Goal: Task Accomplishment & Management: Manage account settings

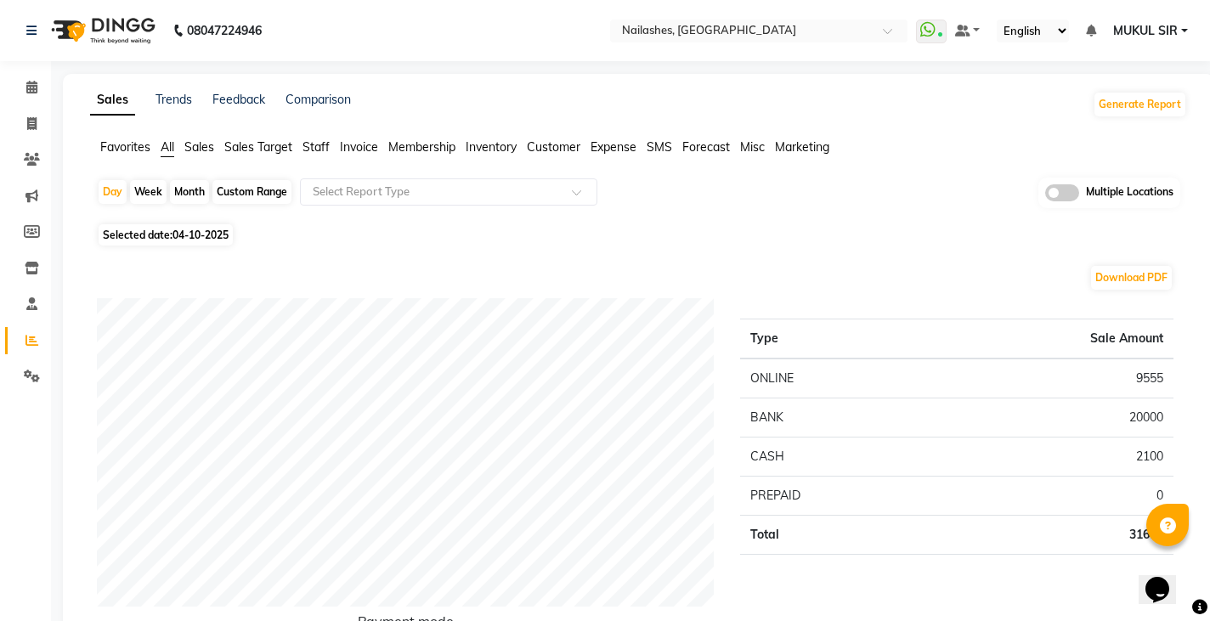
click at [116, 24] on img at bounding box center [101, 31] width 116 height 48
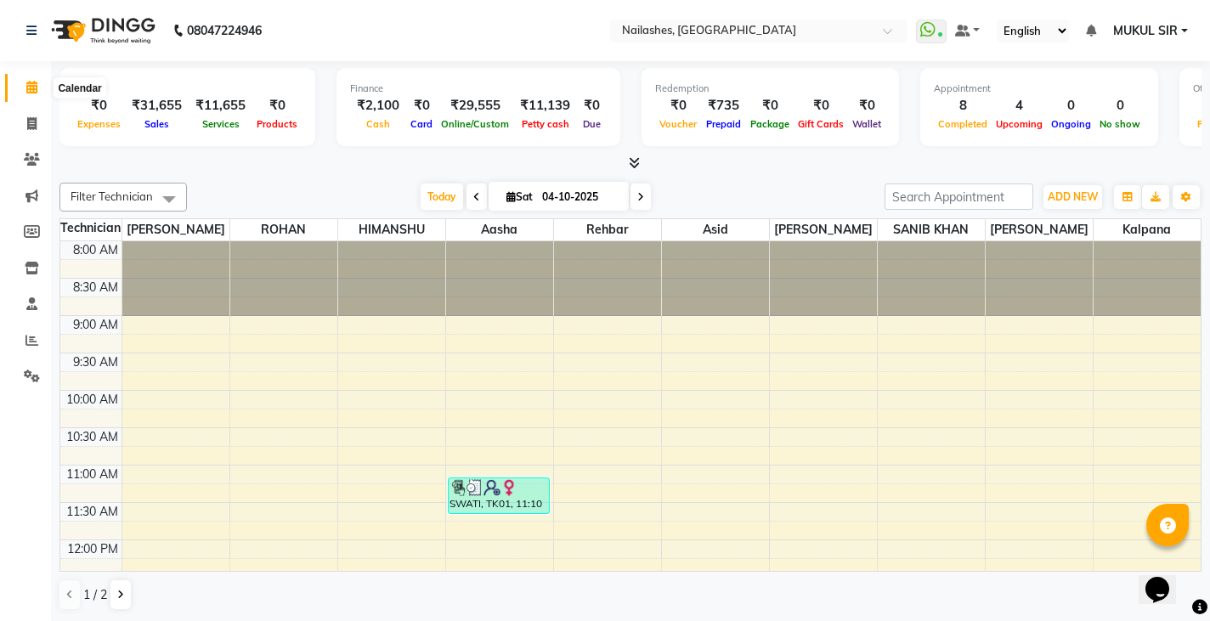
click at [33, 83] on icon at bounding box center [31, 87] width 11 height 13
click at [632, 162] on icon at bounding box center [634, 162] width 11 height 13
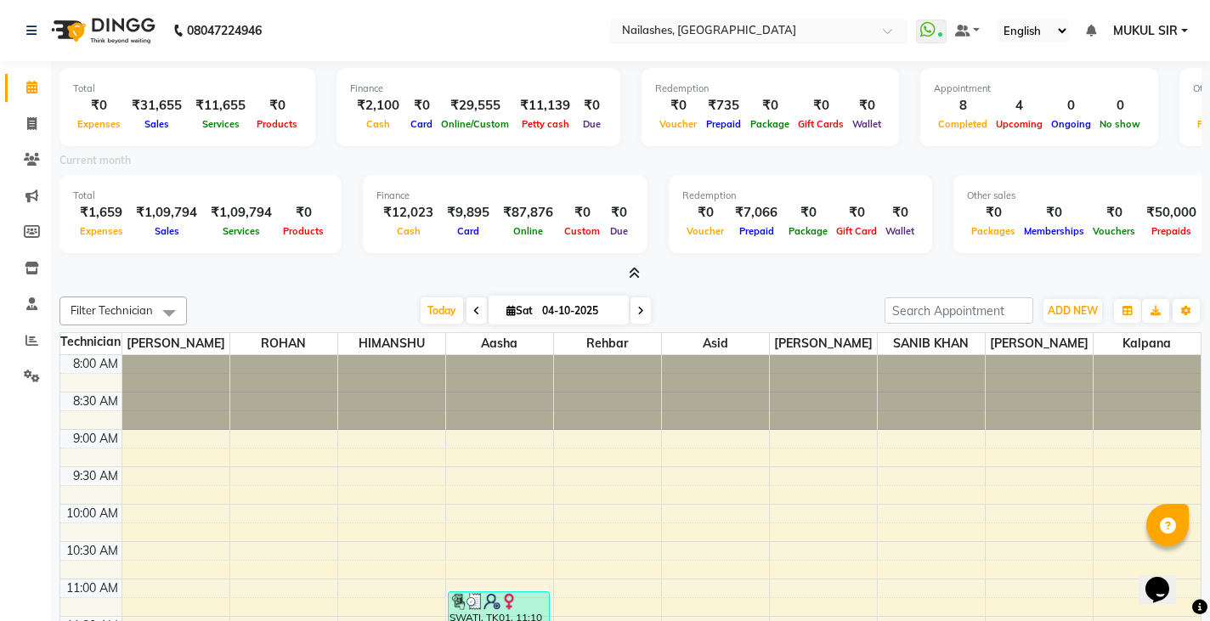
click at [658, 30] on input "text" at bounding box center [741, 32] width 246 height 17
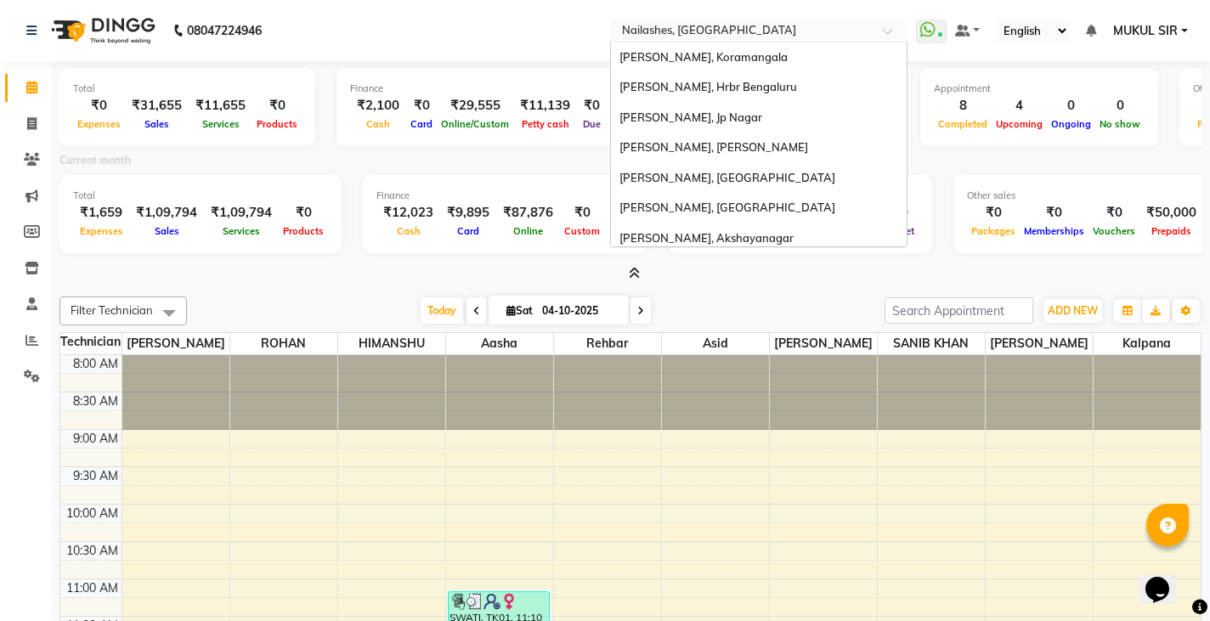
scroll to position [453, 0]
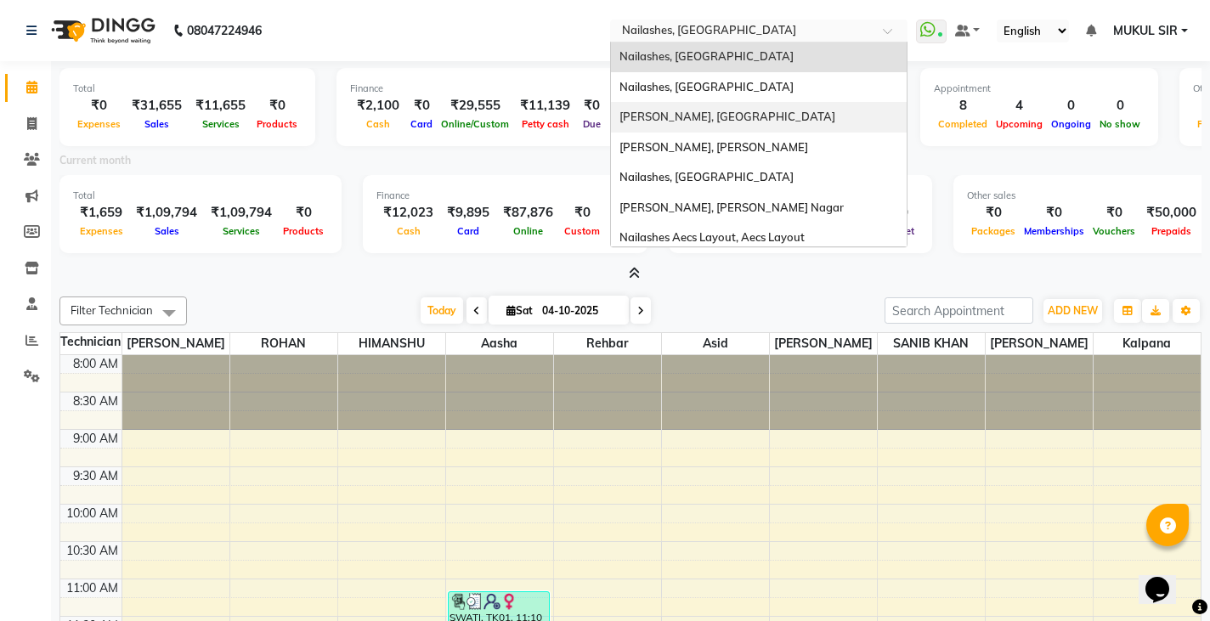
click at [675, 119] on span "[PERSON_NAME], [GEOGRAPHIC_DATA]" at bounding box center [727, 117] width 216 height 14
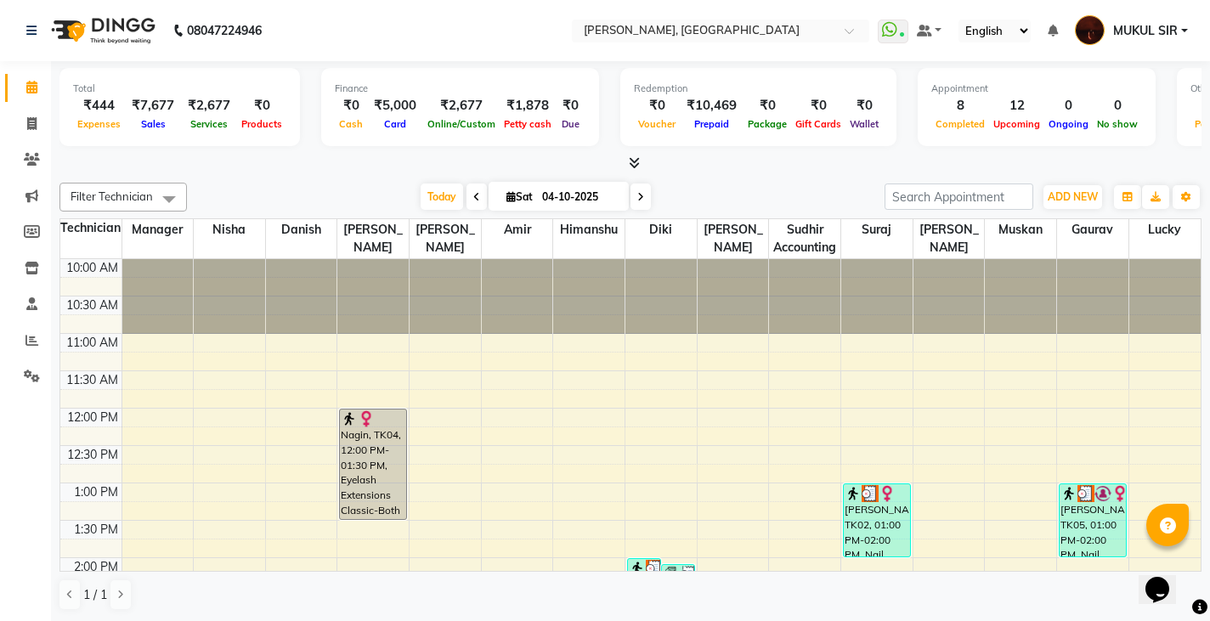
click at [636, 163] on icon at bounding box center [634, 162] width 11 height 13
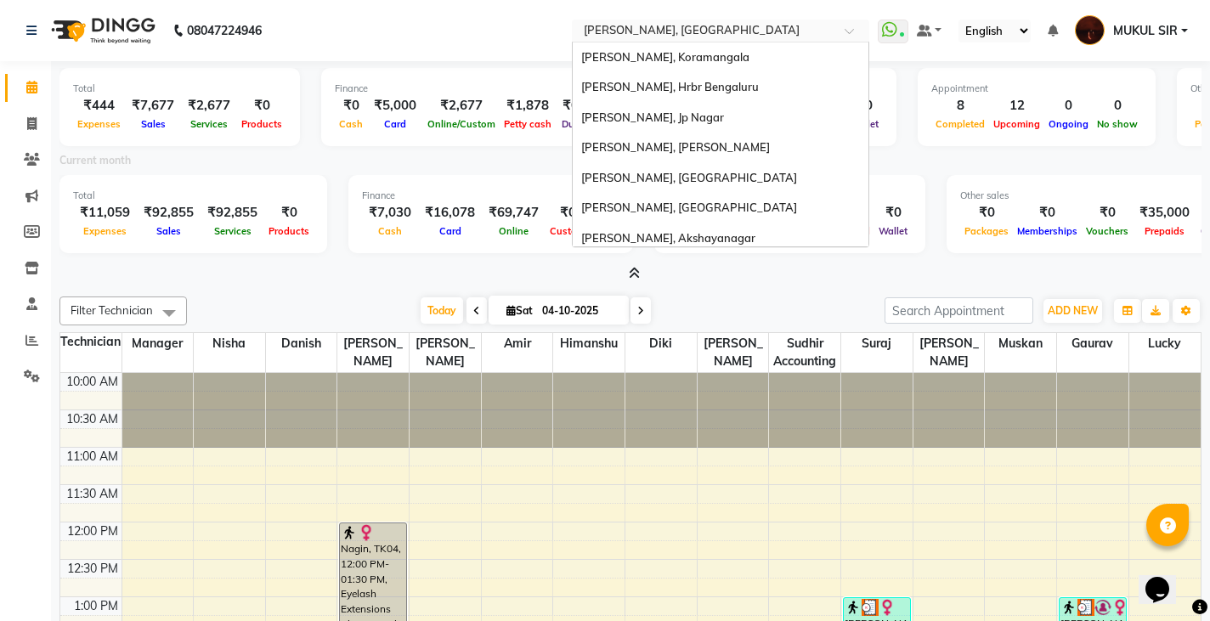
click at [727, 27] on input "text" at bounding box center [703, 32] width 246 height 17
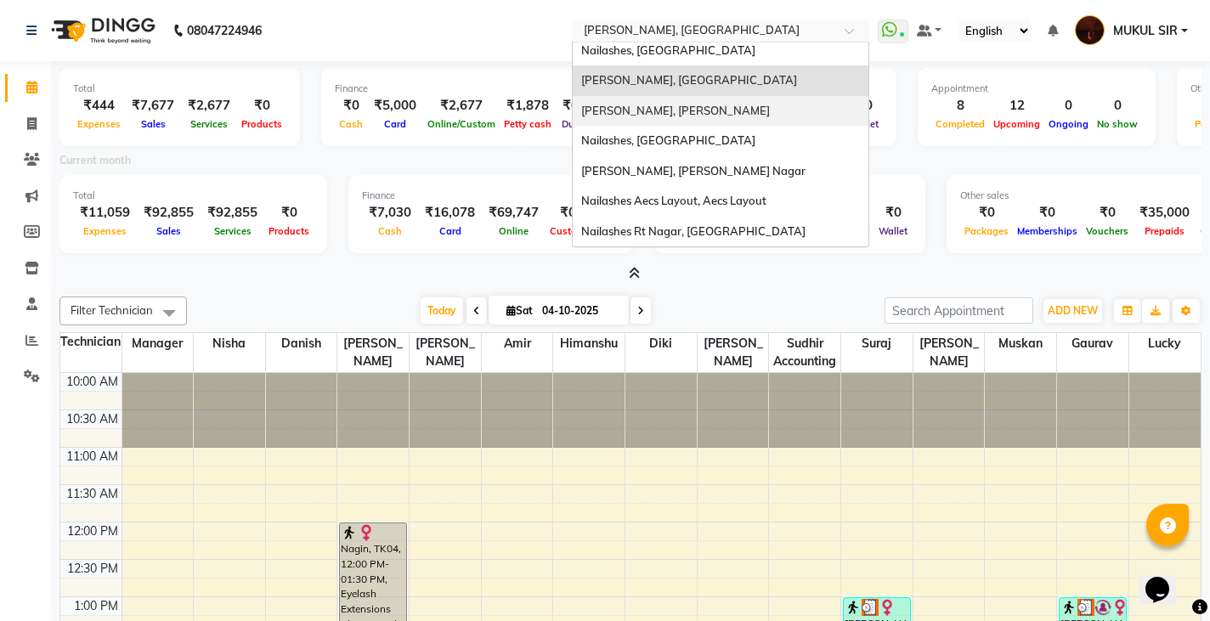
click at [458, 42] on nav "08047224946 Select Location × Nailashes, Indiranagar Nailashes, Koramangala Nai…" at bounding box center [605, 30] width 1210 height 61
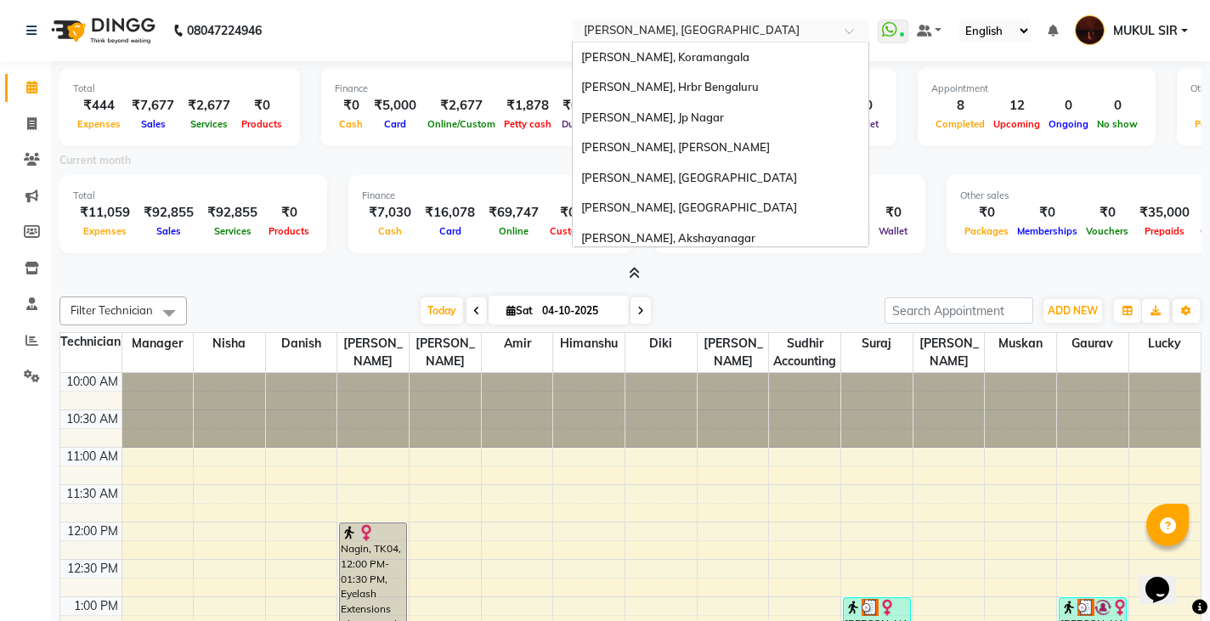
click at [624, 25] on input "text" at bounding box center [703, 32] width 246 height 17
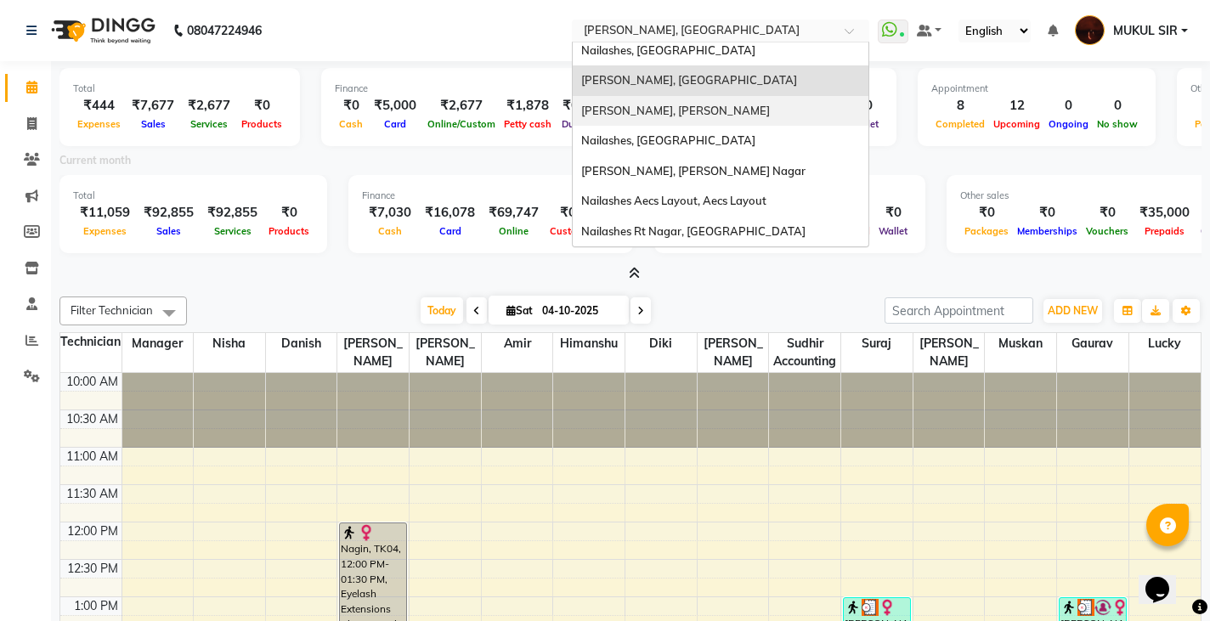
click at [616, 110] on span "[PERSON_NAME], [PERSON_NAME]" at bounding box center [675, 111] width 189 height 14
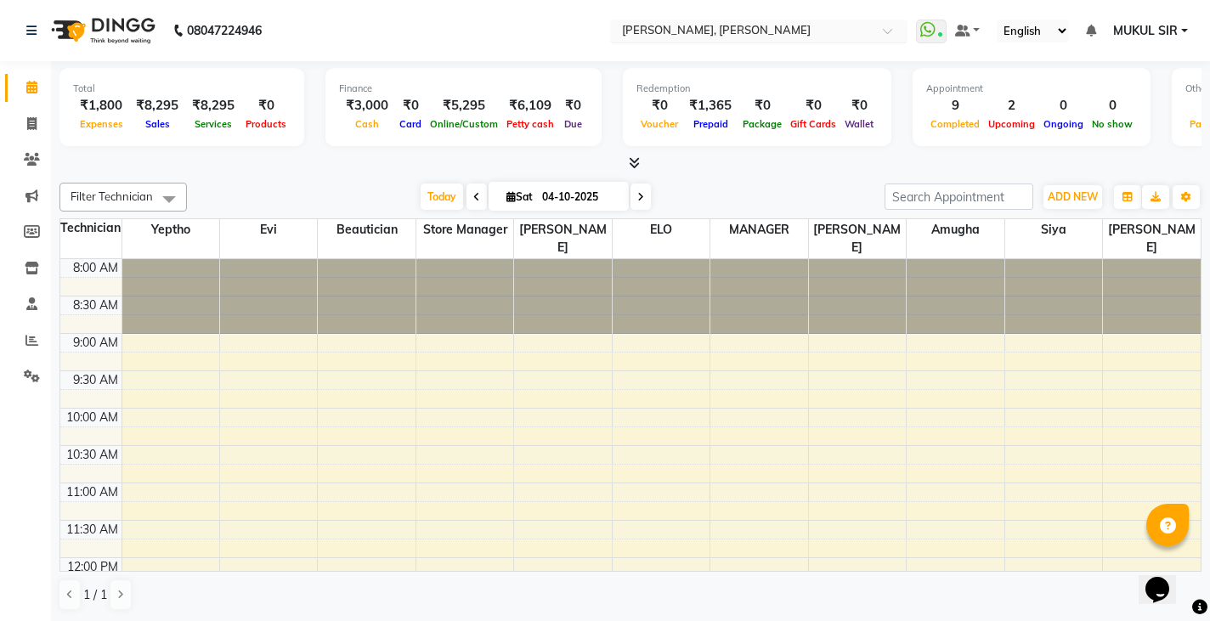
click at [706, 25] on input "text" at bounding box center [741, 32] width 246 height 17
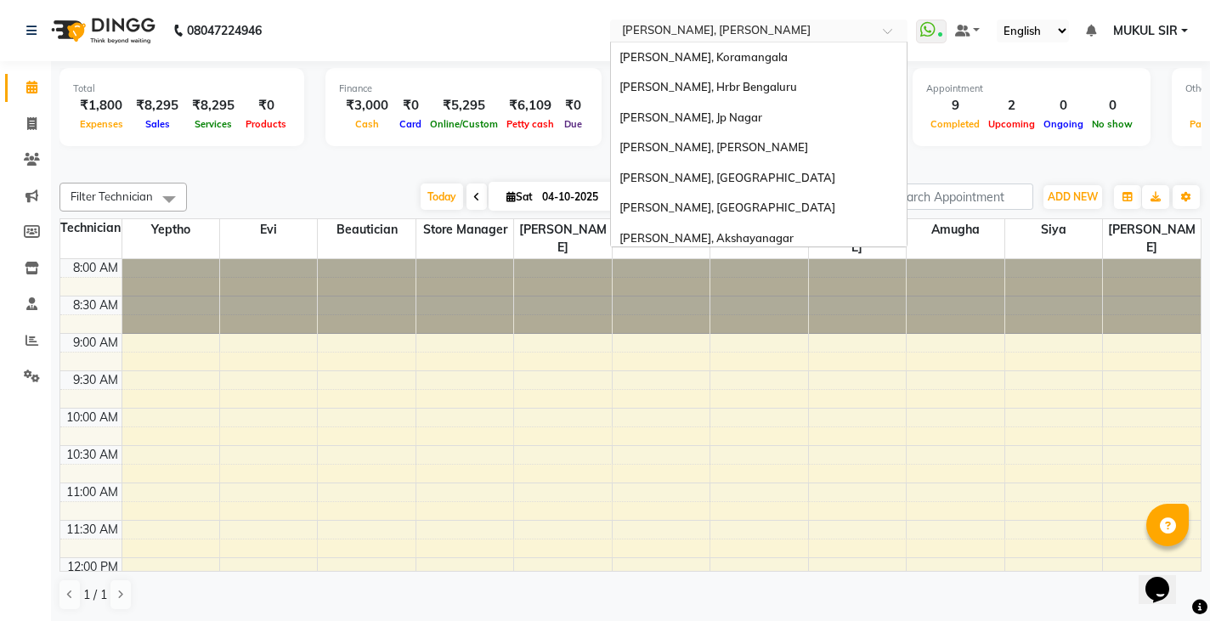
scroll to position [489, 0]
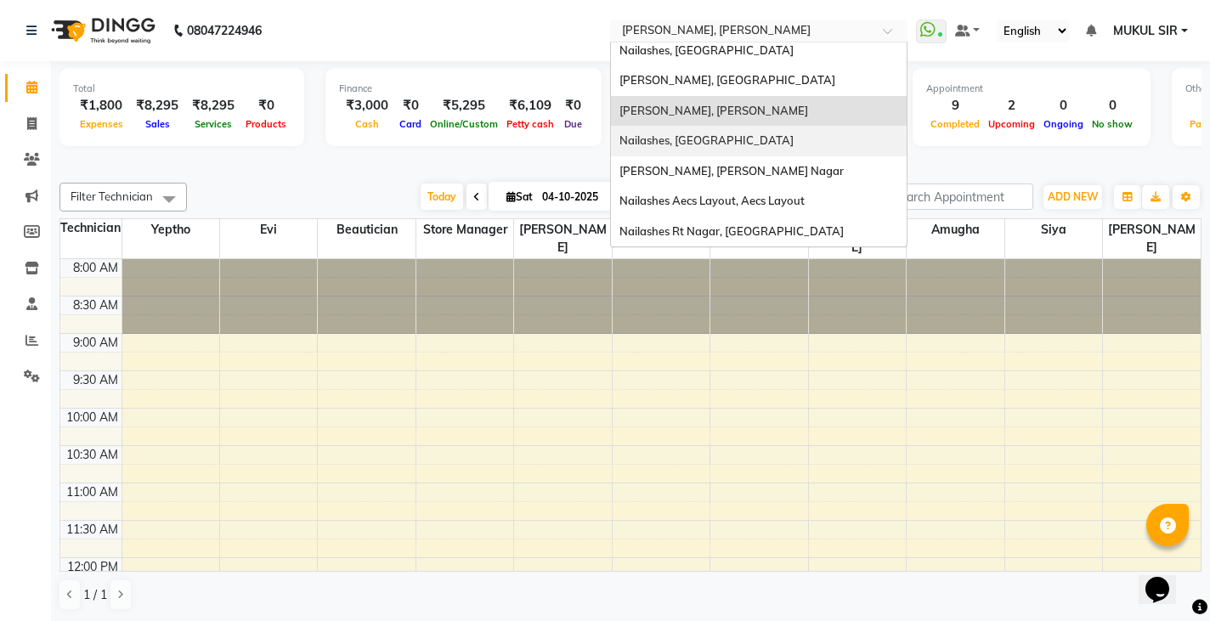
click at [713, 138] on span "Nailashes, [GEOGRAPHIC_DATA]" at bounding box center [706, 140] width 174 height 14
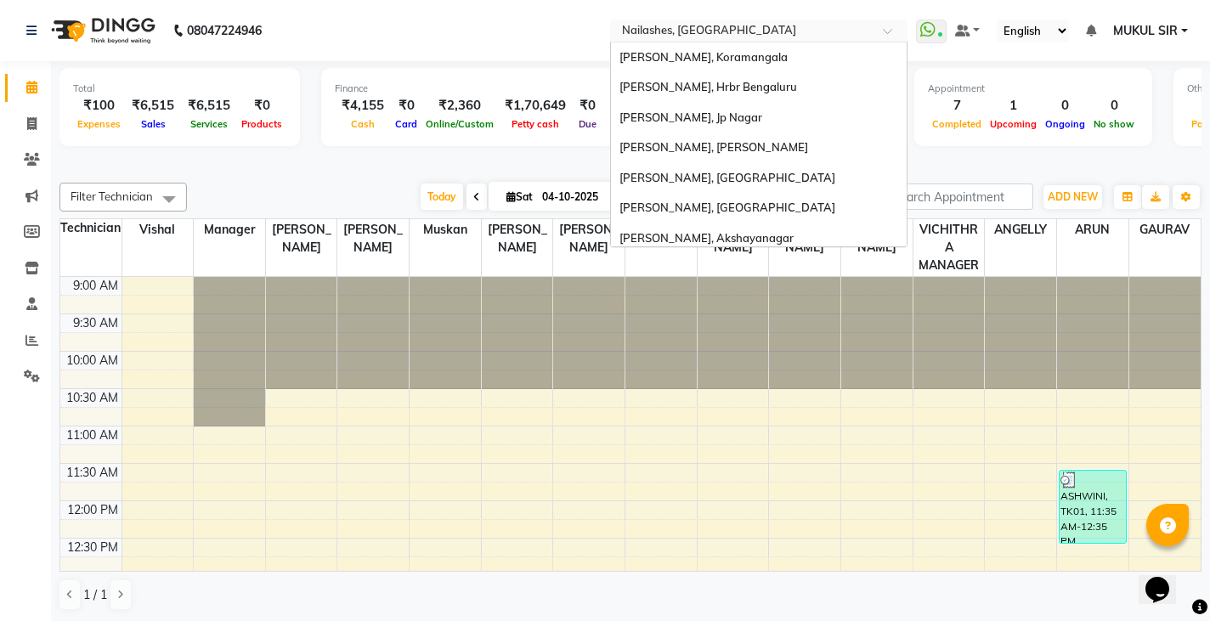
click at [657, 29] on input "text" at bounding box center [741, 32] width 246 height 17
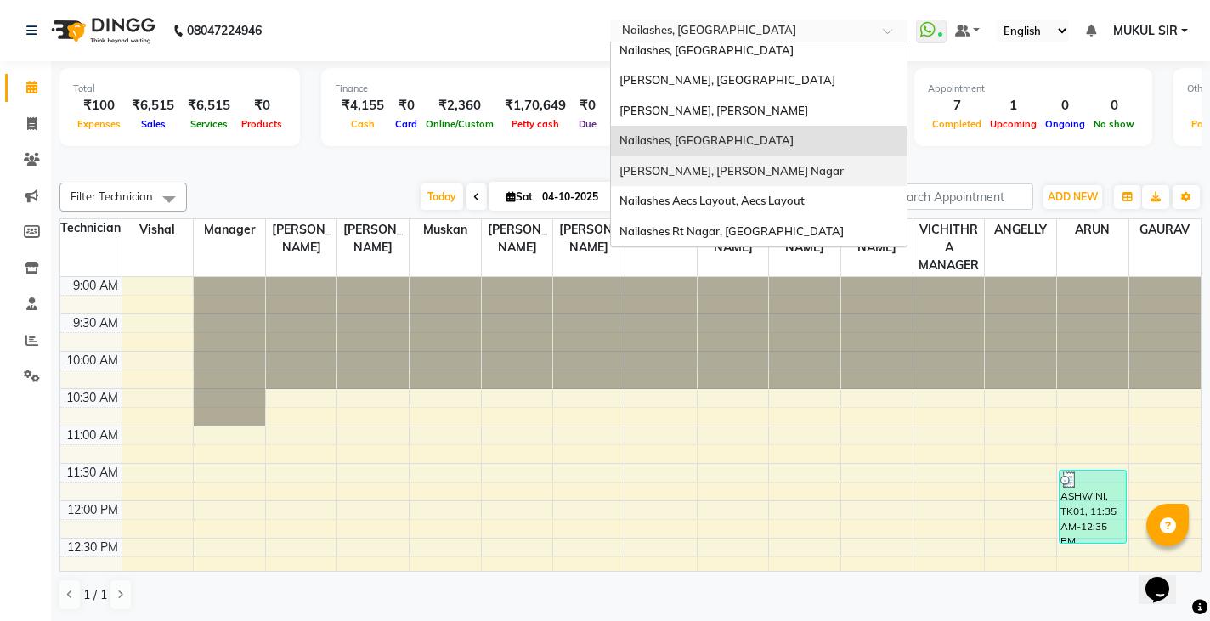
click at [692, 172] on span "[PERSON_NAME], [PERSON_NAME] Nagar" at bounding box center [731, 171] width 224 height 14
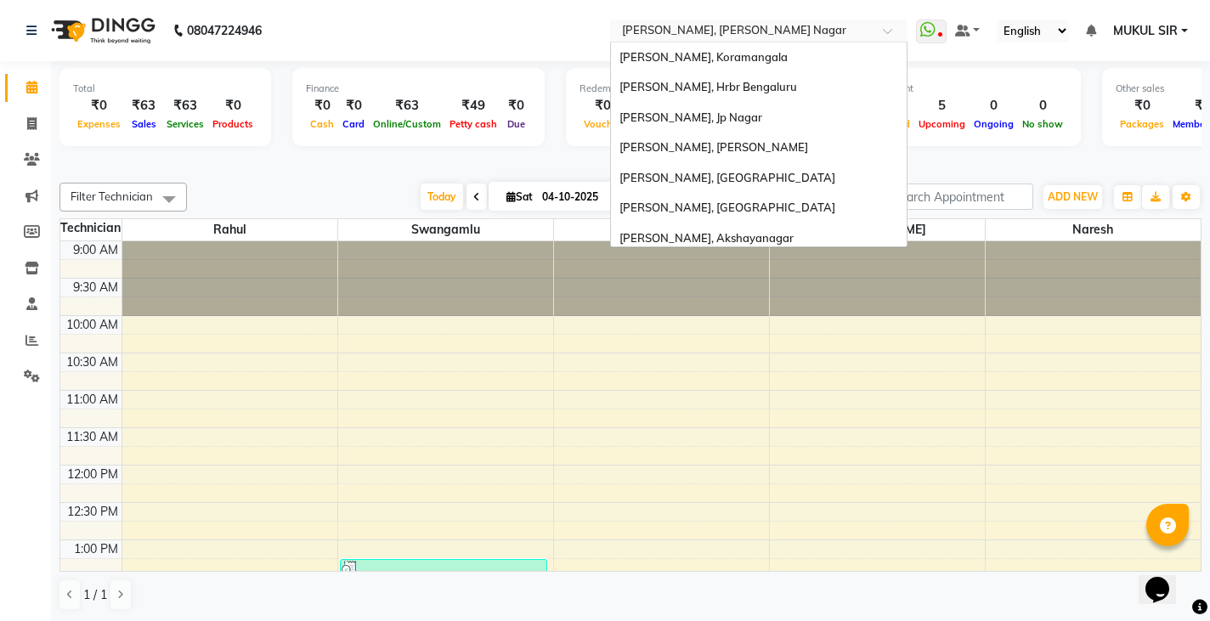
click at [659, 29] on input "text" at bounding box center [741, 32] width 246 height 17
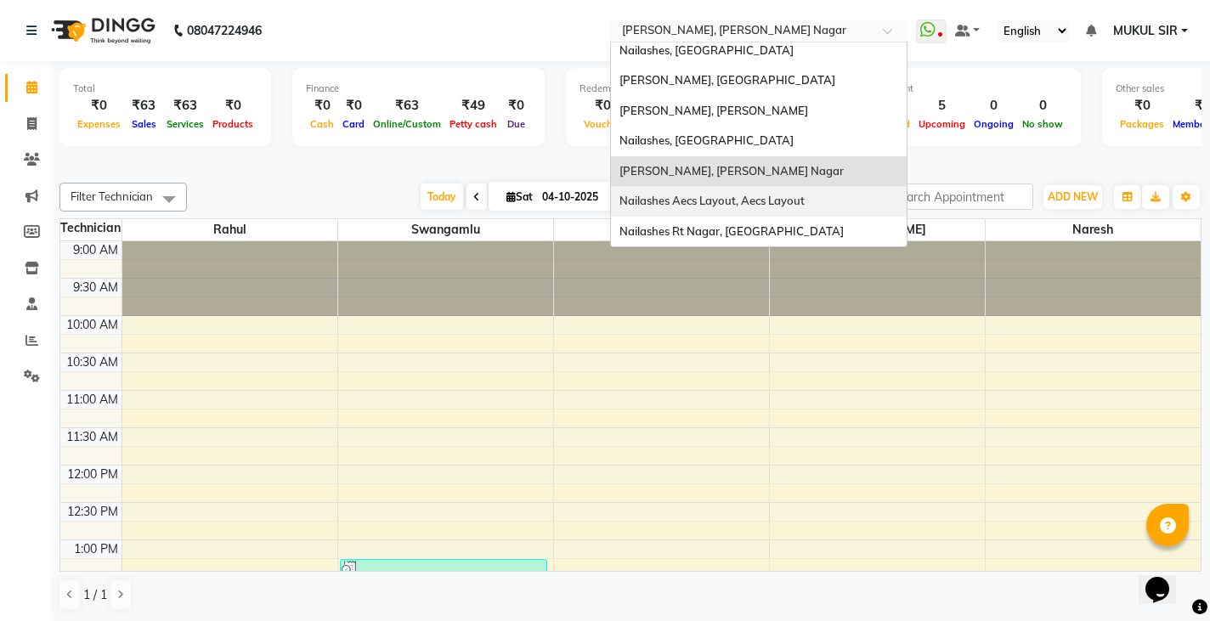
click at [692, 196] on span "Nailashes Aecs Layout, Aecs Layout" at bounding box center [711, 201] width 185 height 14
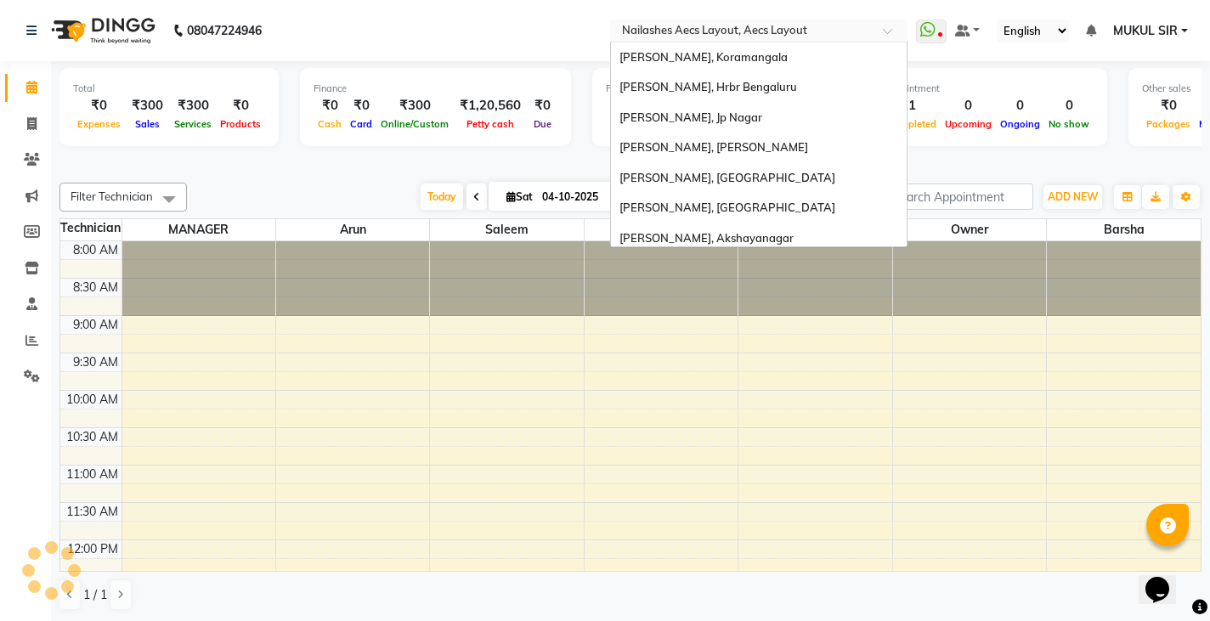
click at [667, 34] on input "text" at bounding box center [741, 32] width 246 height 17
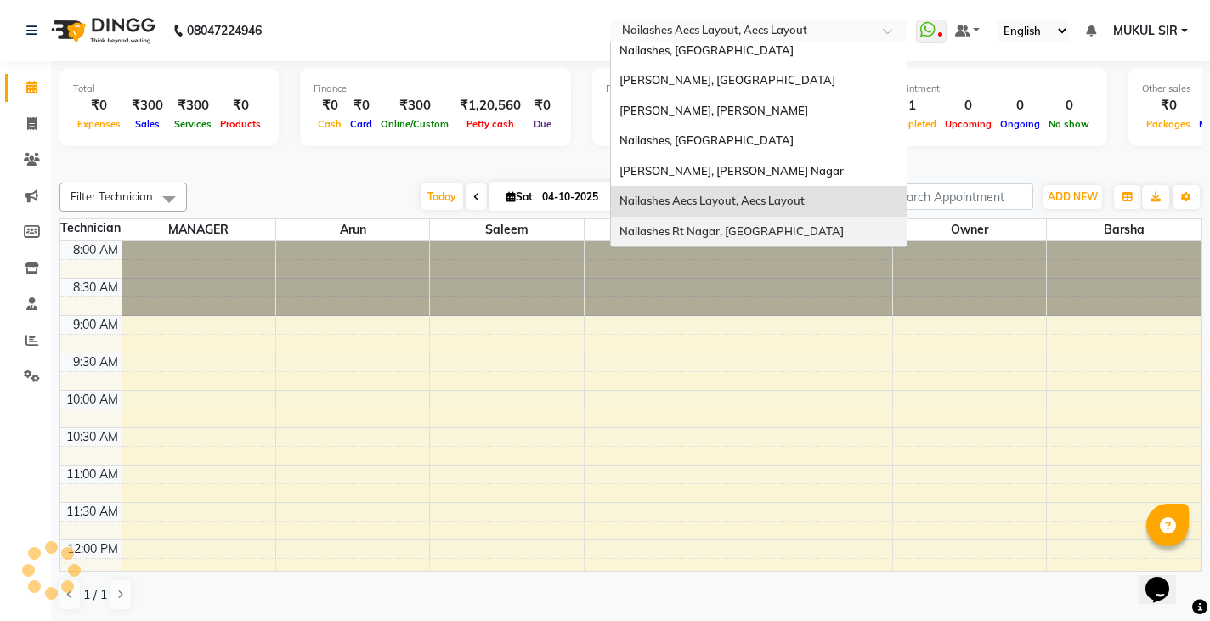
click at [697, 229] on span "Nailashes Rt Nagar, [GEOGRAPHIC_DATA]" at bounding box center [731, 231] width 224 height 14
